Goal: Information Seeking & Learning: Learn about a topic

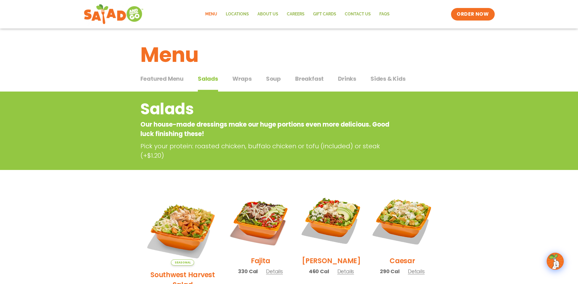
click at [210, 79] on span "Salads" at bounding box center [208, 79] width 20 height 9
click at [161, 78] on span "Featured Menu" at bounding box center [162, 79] width 43 height 9
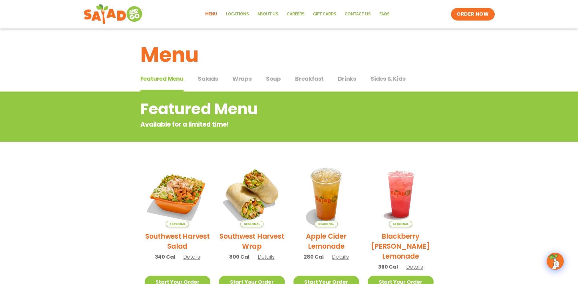
click at [207, 79] on span "Salads" at bounding box center [208, 79] width 20 height 9
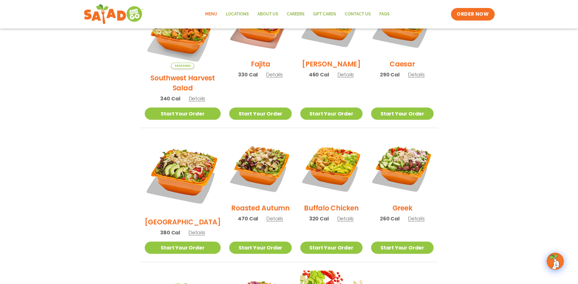
scroll to position [171, 0]
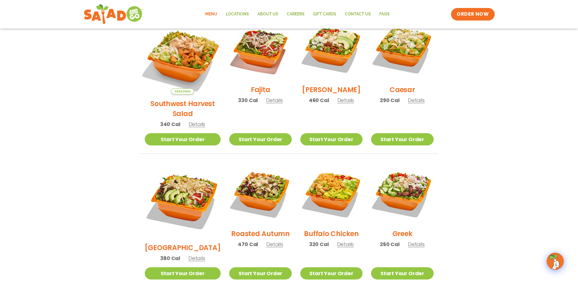
click at [185, 61] on img at bounding box center [182, 56] width 89 height 89
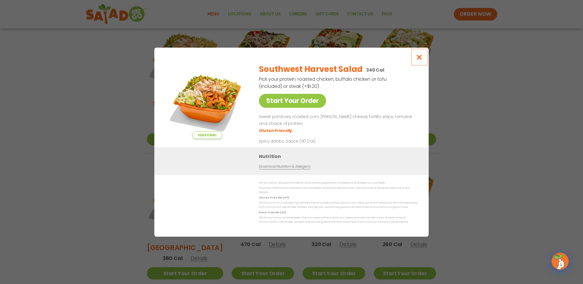
click at [418, 59] on icon "Close modal" at bounding box center [419, 57] width 7 height 6
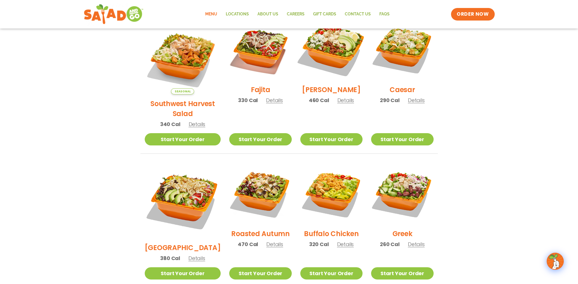
click at [331, 67] on img at bounding box center [331, 49] width 73 height 73
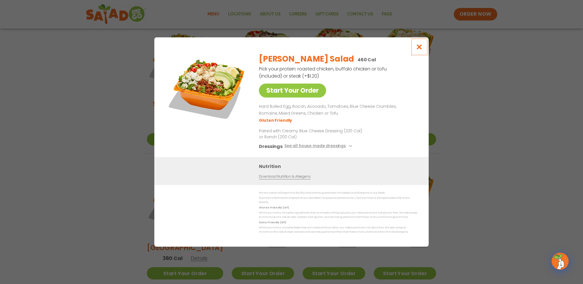
click at [420, 50] on icon "Close modal" at bounding box center [419, 47] width 7 height 6
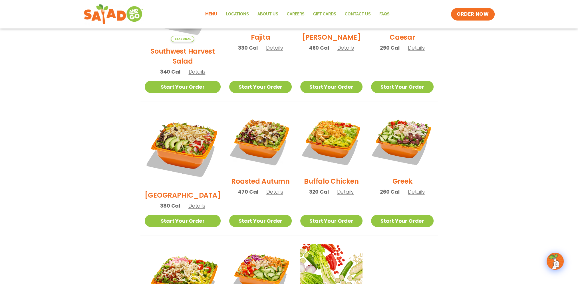
scroll to position [221, 0]
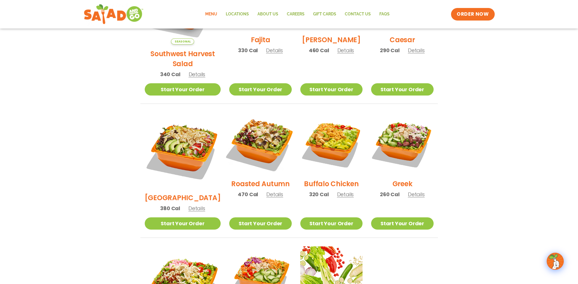
click at [250, 143] on img at bounding box center [260, 143] width 73 height 73
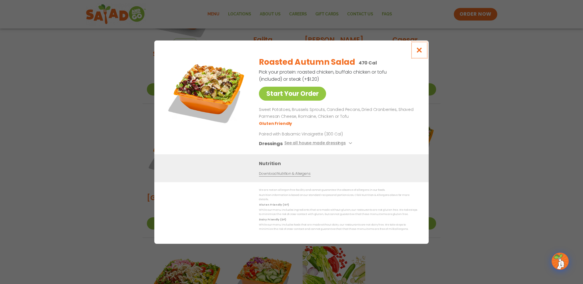
click at [422, 52] on icon "Close modal" at bounding box center [419, 50] width 7 height 6
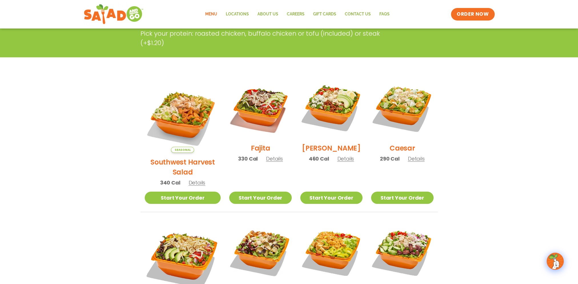
scroll to position [107, 0]
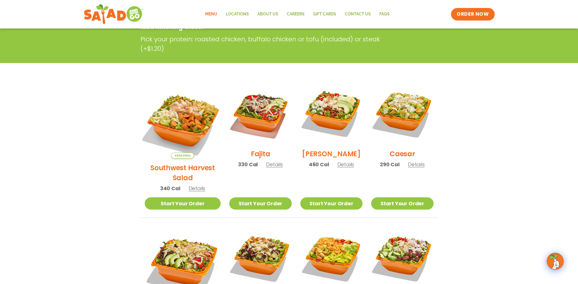
click at [175, 125] on img at bounding box center [182, 120] width 89 height 89
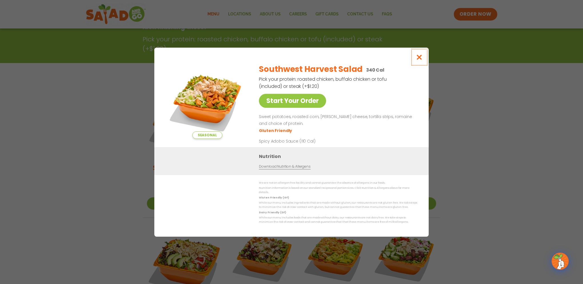
click at [418, 60] on icon "Close modal" at bounding box center [419, 57] width 7 height 6
